Goal: Information Seeking & Learning: Learn about a topic

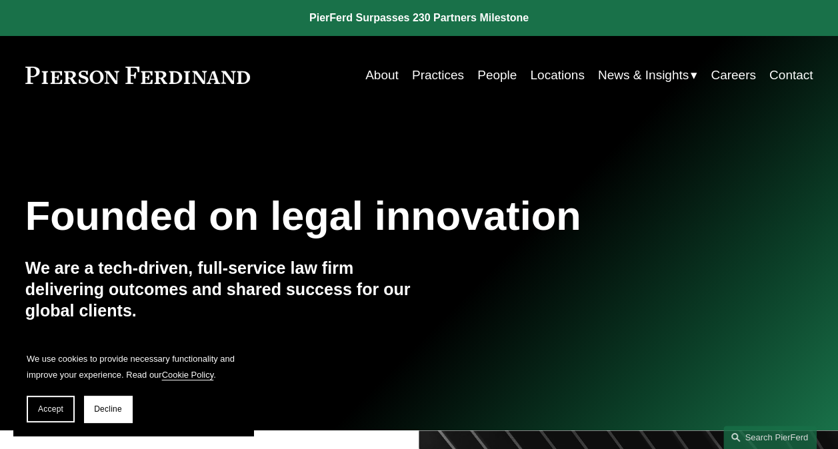
click at [480, 73] on link "People" at bounding box center [496, 75] width 39 height 25
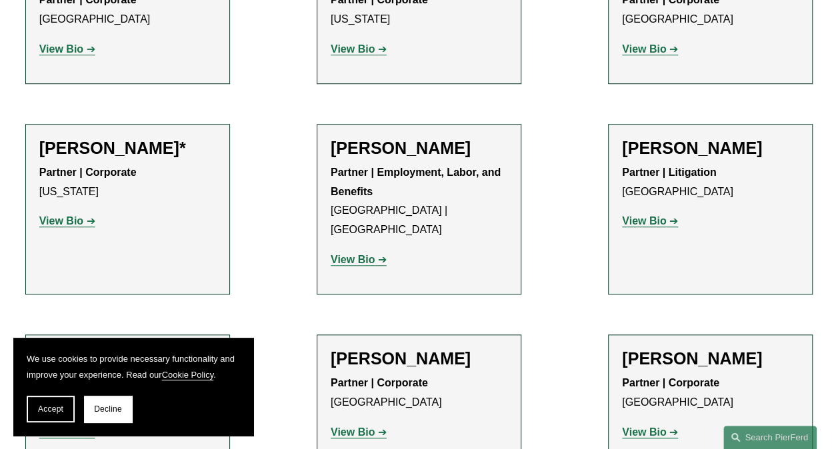
scroll to position [15561, 0]
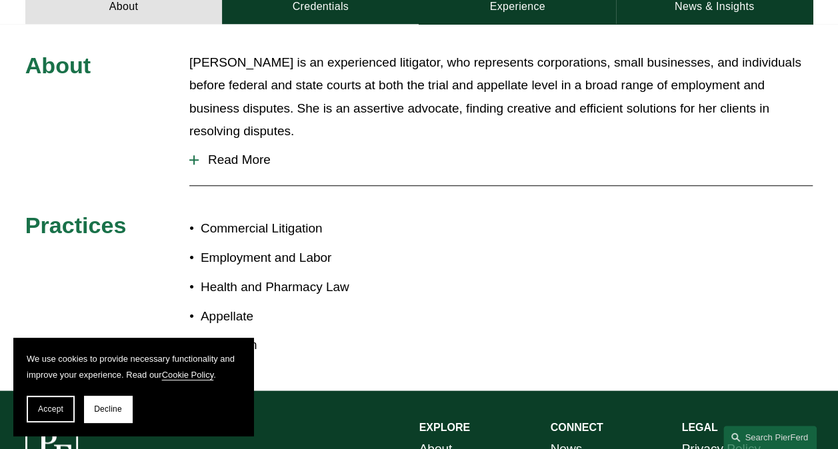
scroll to position [438, 0]
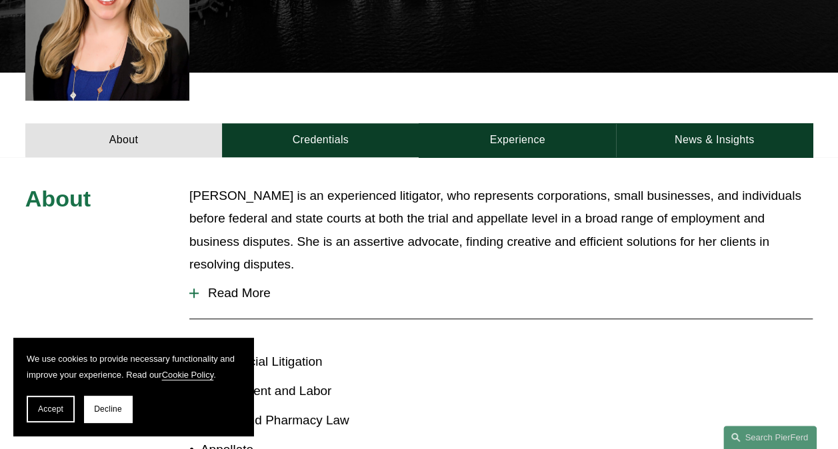
click at [197, 289] on div at bounding box center [193, 293] width 9 height 9
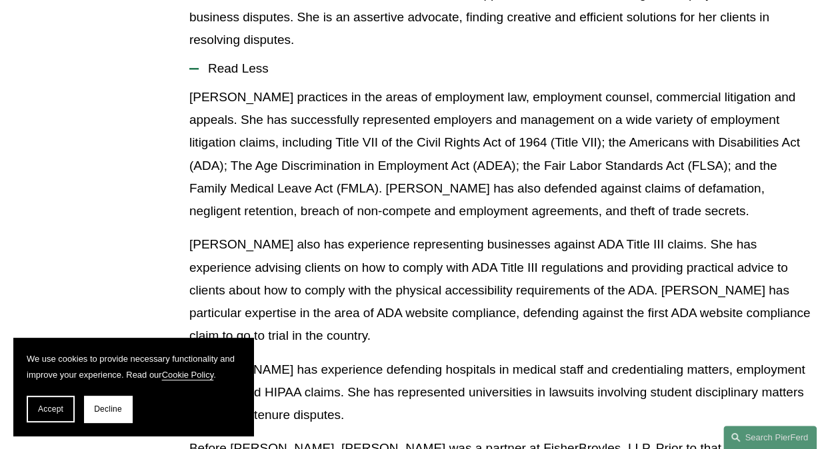
scroll to position [559, 0]
